Goal: Navigation & Orientation: Find specific page/section

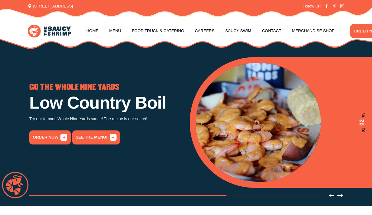
click at [116, 32] on link "Menu" at bounding box center [115, 31] width 12 height 24
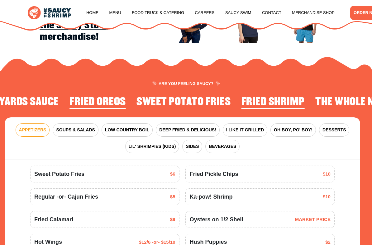
scroll to position [551, 0]
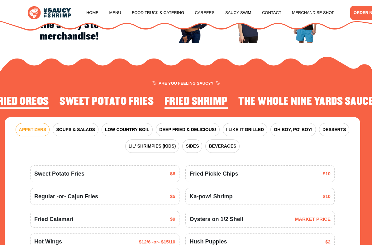
click at [191, 126] on span "DEEP FRIED & DELICIOUS!" at bounding box center [187, 129] width 57 height 7
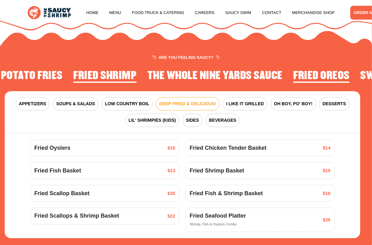
scroll to position [578, 0]
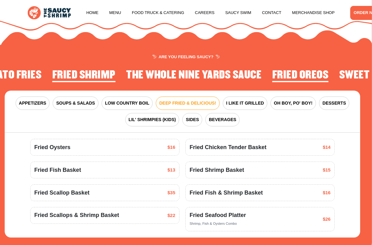
click at [248, 102] on span "I LIKE IT GRILLED" at bounding box center [245, 103] width 38 height 7
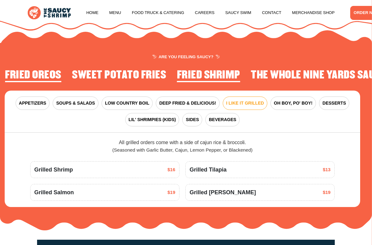
click at [196, 117] on span "SIDES" at bounding box center [192, 120] width 13 height 7
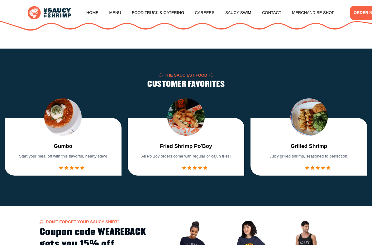
scroll to position [331, 0]
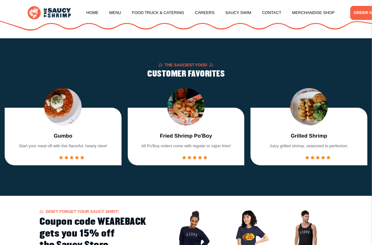
click at [95, 12] on link "Home" at bounding box center [92, 13] width 12 height 24
